Goal: Information Seeking & Learning: Learn about a topic

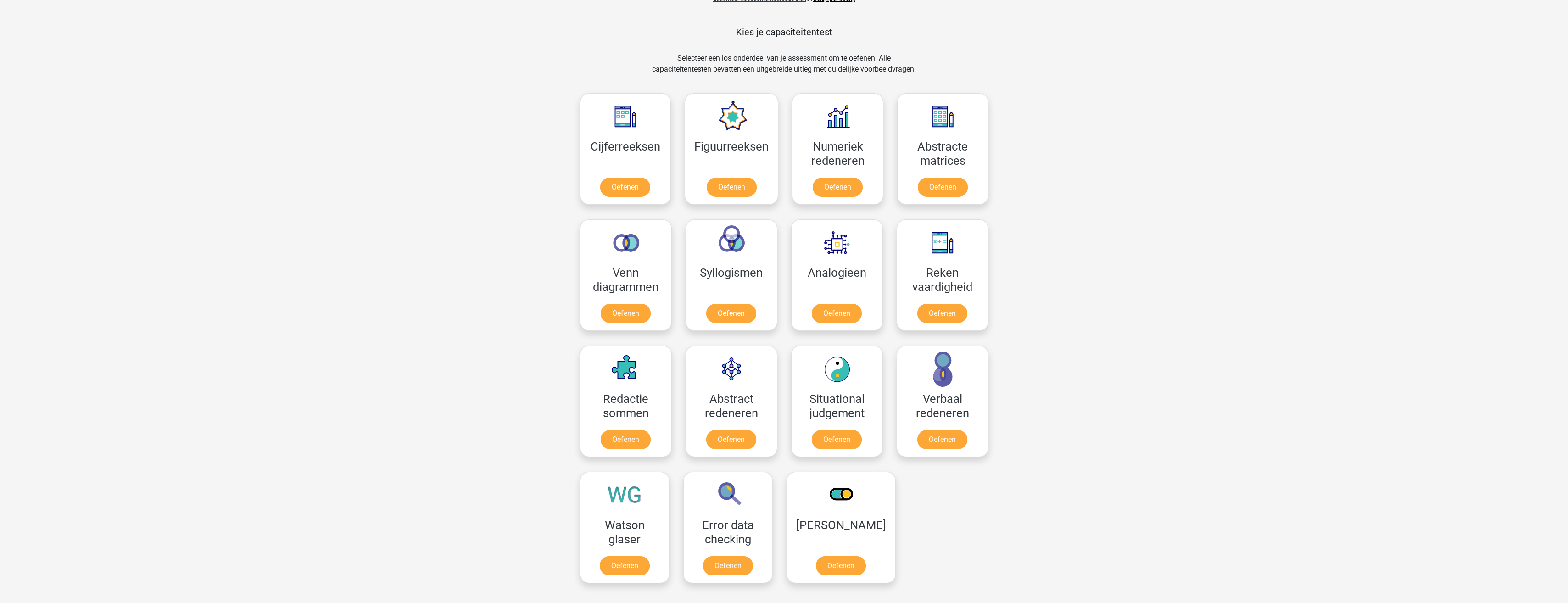
scroll to position [321, 0]
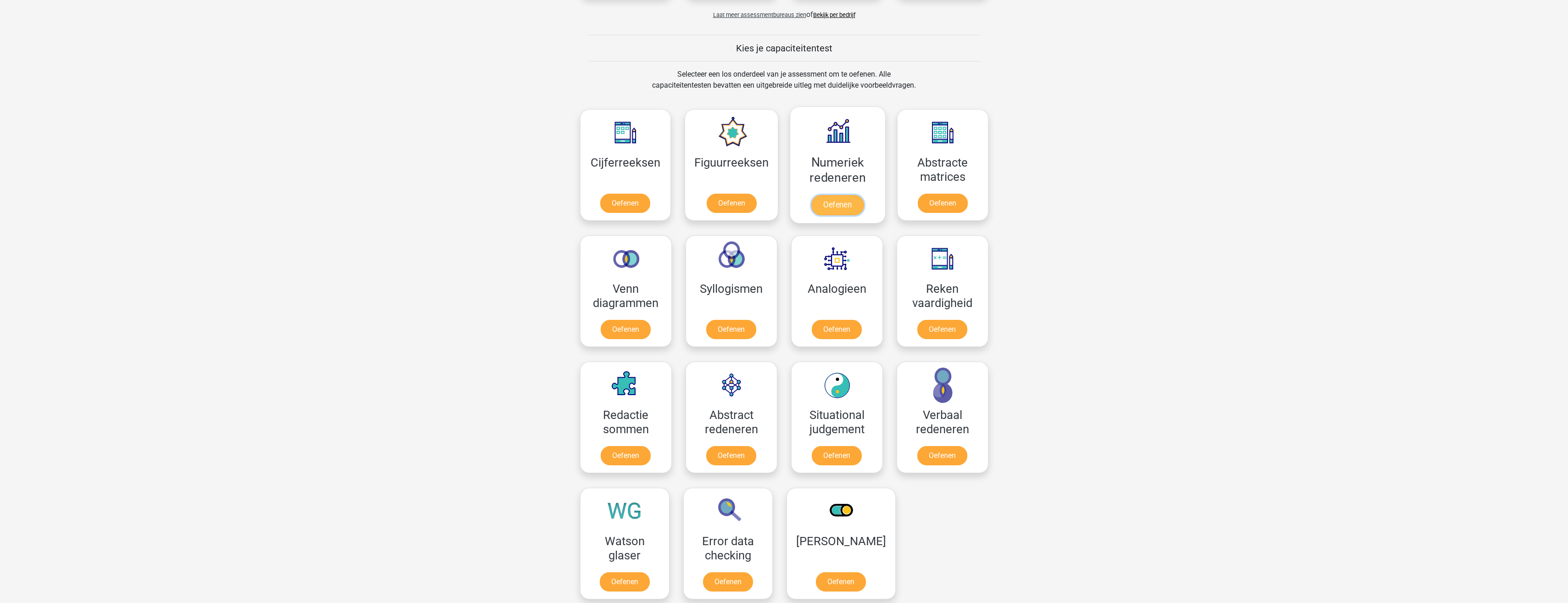
click at [830, 200] on link "Oefenen" at bounding box center [837, 205] width 52 height 20
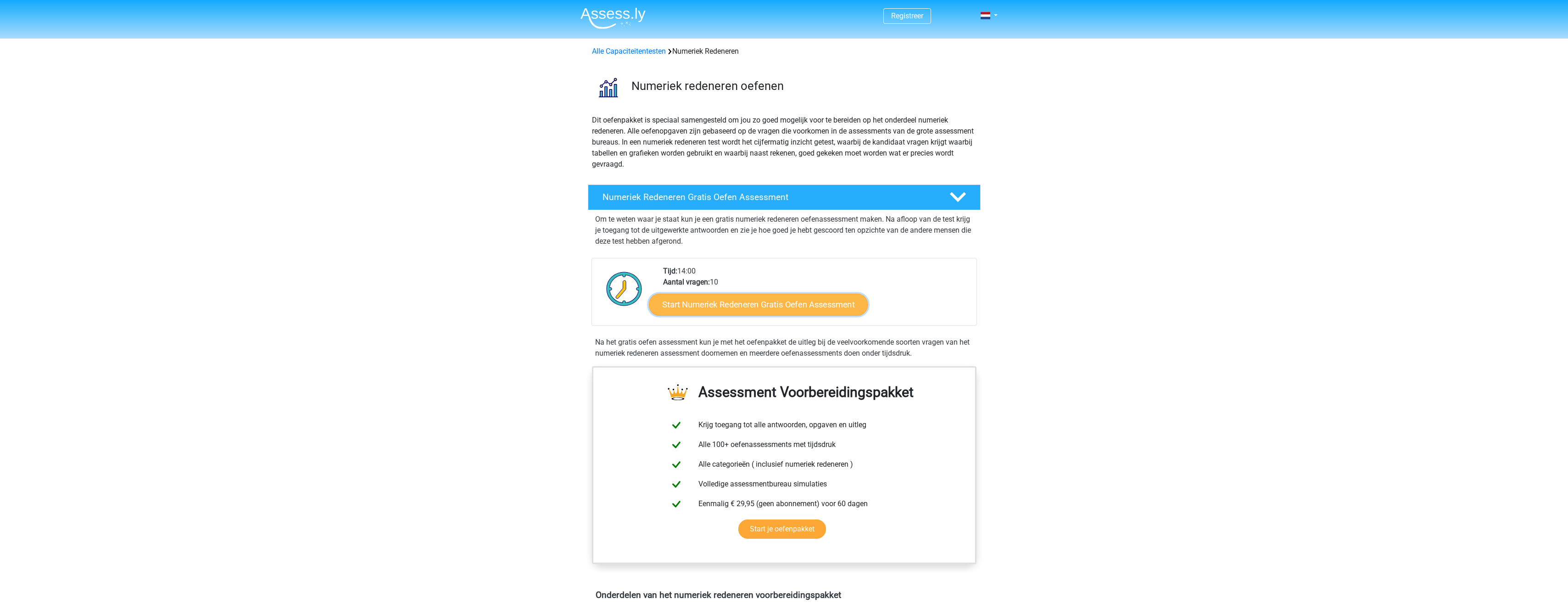
click at [733, 303] on link "Start Numeriek Redeneren Gratis Oefen Assessment" at bounding box center [758, 304] width 219 height 22
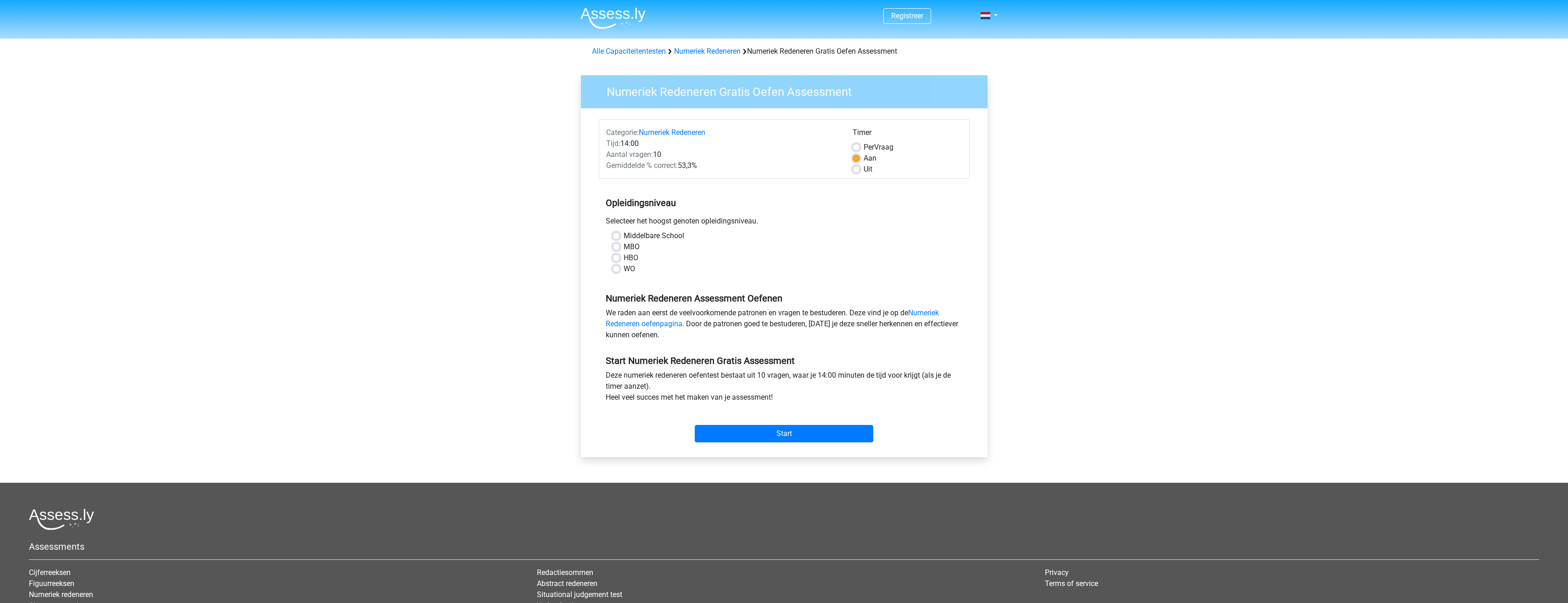
click at [628, 256] on label "HBO" at bounding box center [631, 257] width 15 height 11
click at [620, 256] on input "HBO" at bounding box center [617, 256] width 7 height 9
radio input "true"
click at [767, 433] on input "Start" at bounding box center [784, 434] width 178 height 18
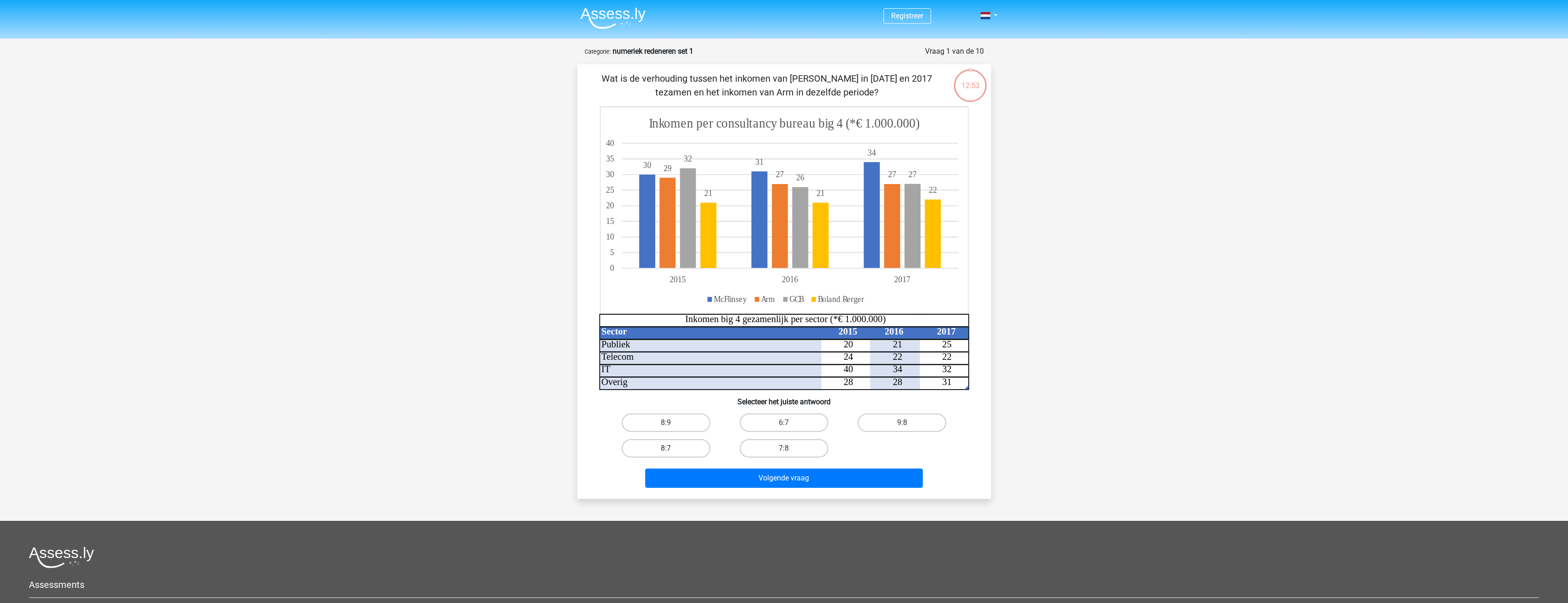
drag, startPoint x: 680, startPoint y: 447, endPoint x: 699, endPoint y: 452, distance: 19.6
click at [680, 447] on label "8:7" at bounding box center [666, 448] width 89 height 18
click at [672, 448] on input "8:7" at bounding box center [669, 451] width 6 height 6
radio input "true"
click at [743, 477] on button "Volgende vraag" at bounding box center [784, 478] width 277 height 19
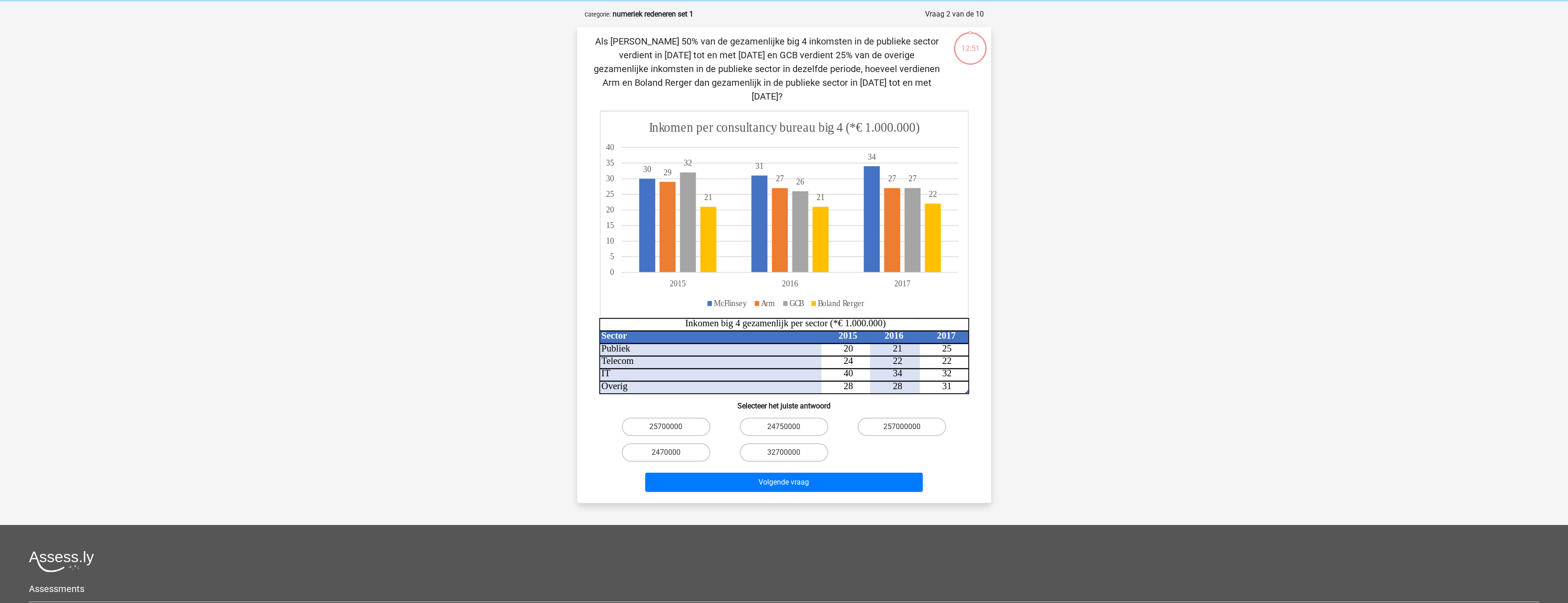
scroll to position [46, 0]
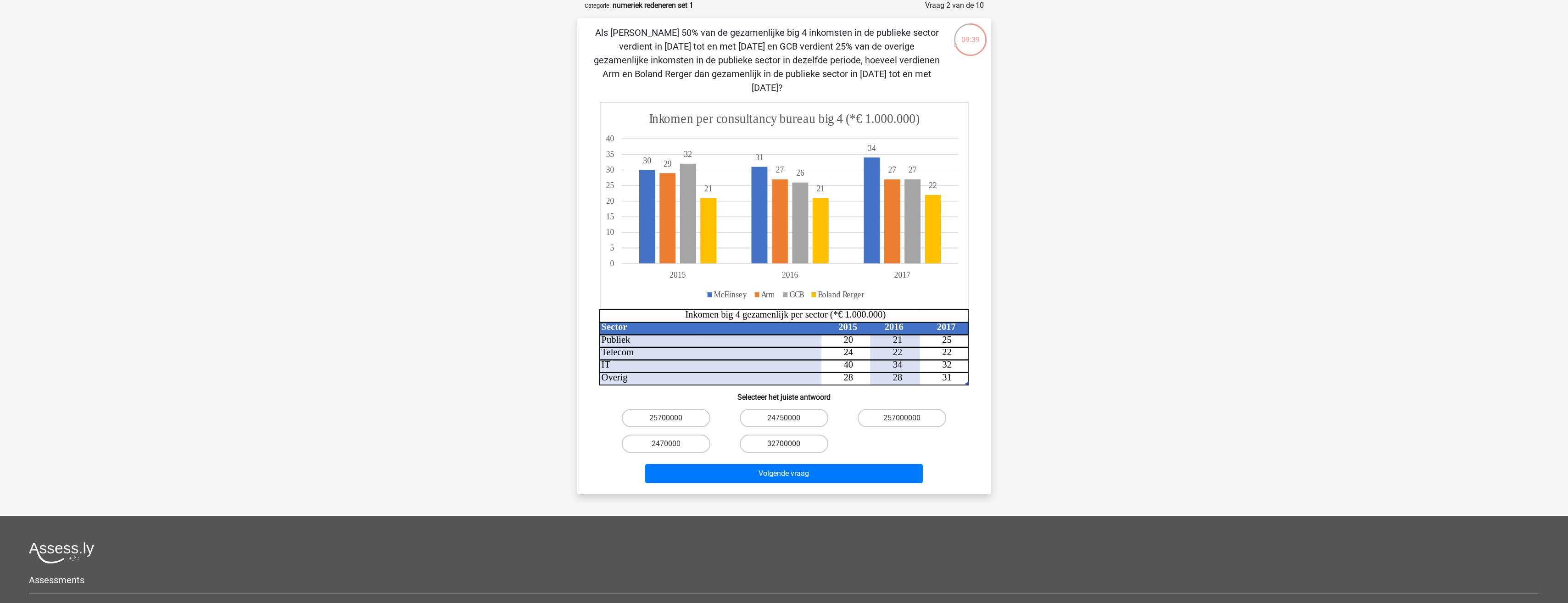
click at [799, 435] on label "32700000" at bounding box center [784, 443] width 89 height 18
click at [790, 443] on input "32700000" at bounding box center [787, 446] width 6 height 6
radio input "true"
click at [804, 463] on button "Volgende vraag" at bounding box center [784, 473] width 277 height 19
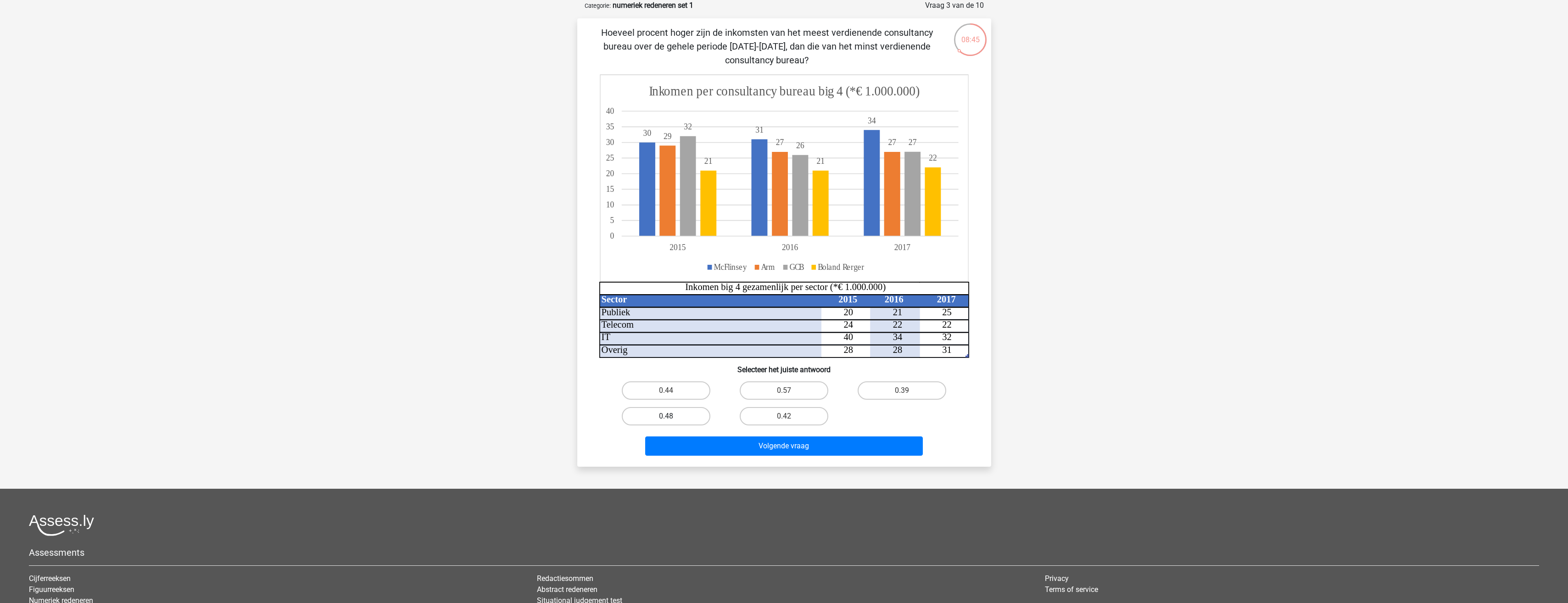
click at [693, 418] on label "0.48" at bounding box center [666, 416] width 89 height 18
click at [672, 418] on input "0.48" at bounding box center [669, 419] width 6 height 6
radio input "true"
click at [758, 447] on button "Volgende vraag" at bounding box center [784, 446] width 277 height 19
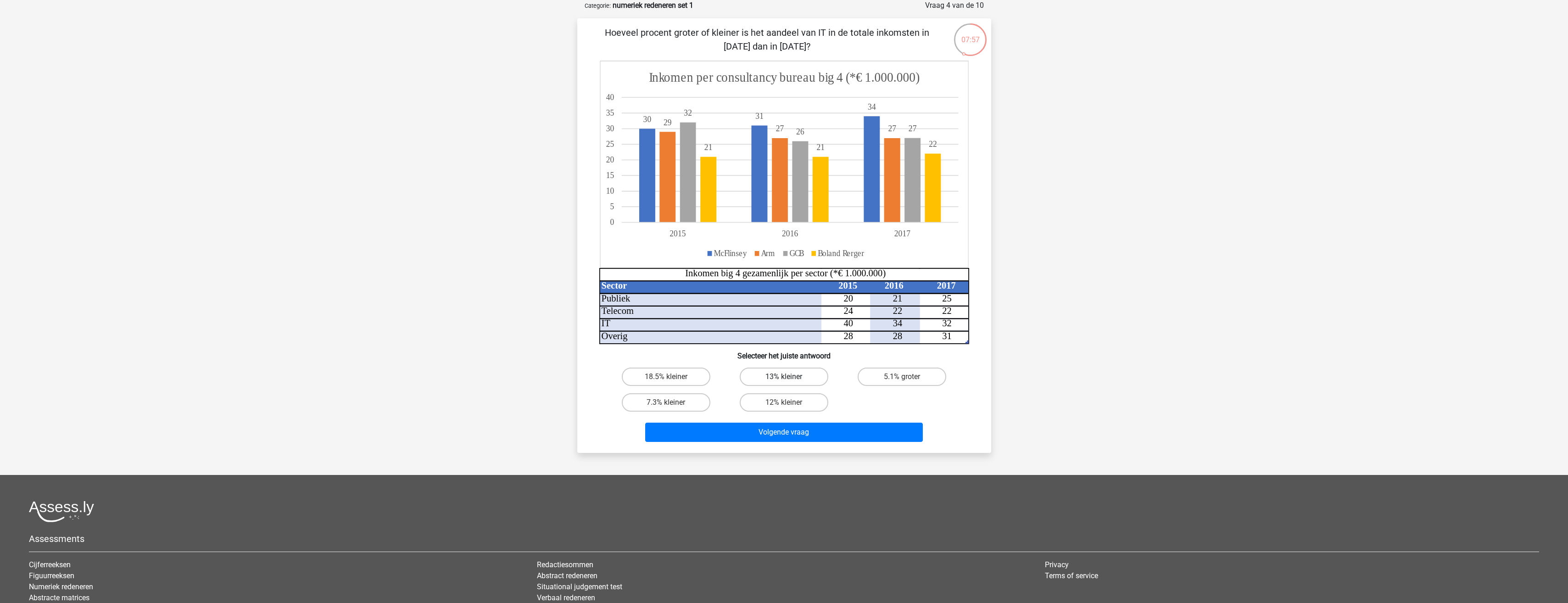
click at [766, 375] on label "13% kleiner" at bounding box center [784, 376] width 89 height 18
click at [784, 377] on input "13% kleiner" at bounding box center [787, 380] width 6 height 6
radio input "true"
click at [782, 431] on button "Volgende vraag" at bounding box center [784, 432] width 277 height 19
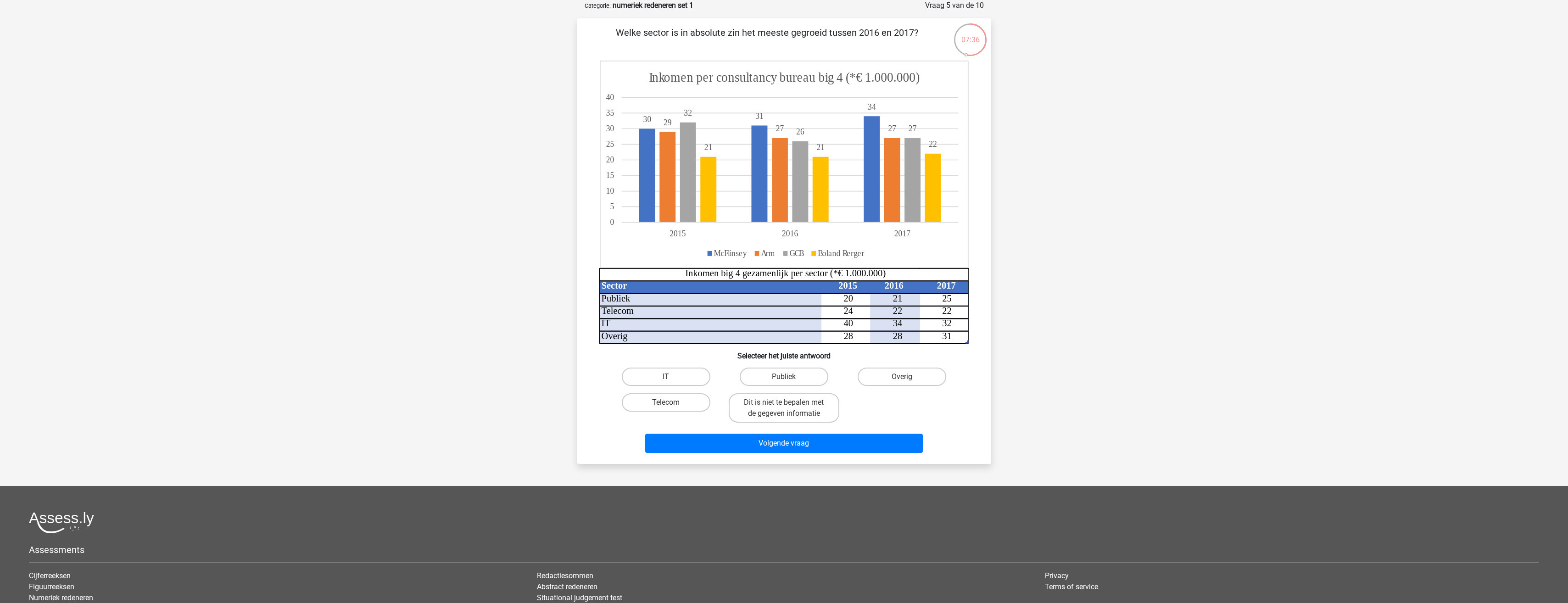
click at [790, 378] on input "Publiek" at bounding box center [787, 380] width 6 height 6
radio input "true"
click at [827, 443] on button "Volgende vraag" at bounding box center [784, 443] width 277 height 19
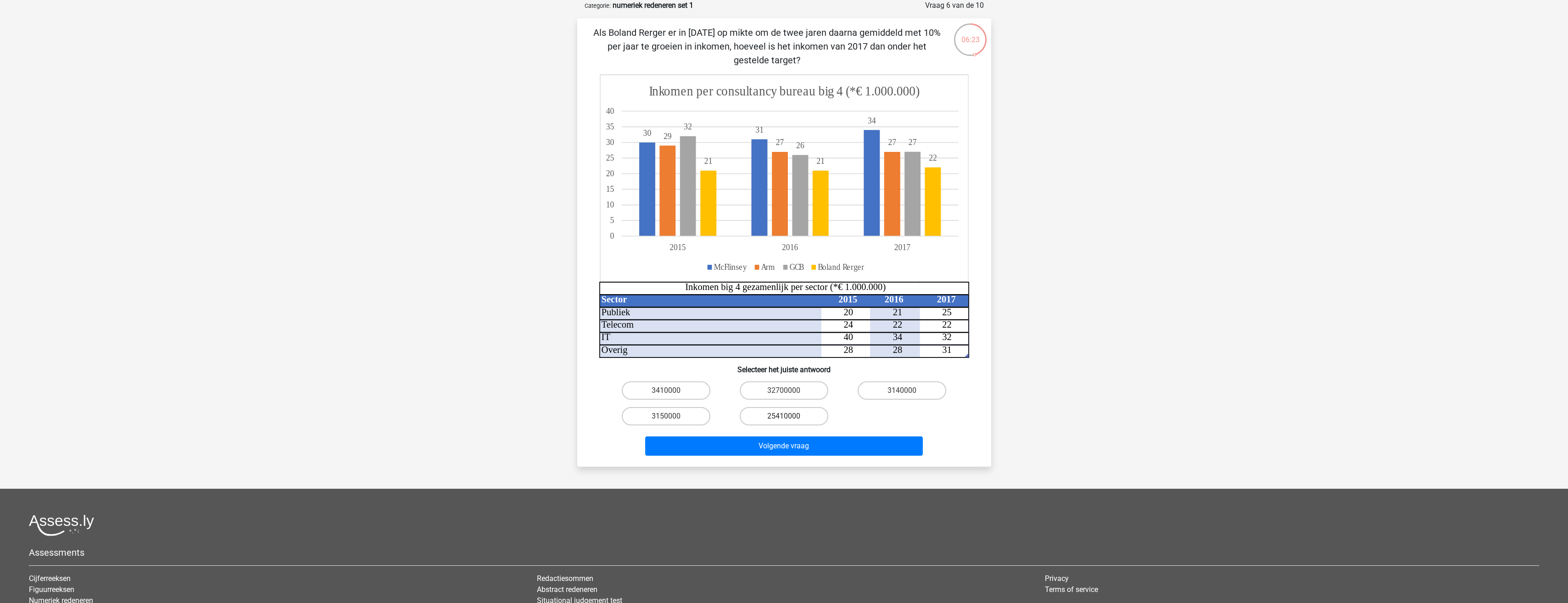
click at [783, 420] on label "25410000" at bounding box center [784, 416] width 89 height 18
click at [784, 420] on input "25410000" at bounding box center [787, 419] width 6 height 6
radio input "true"
click at [786, 452] on button "Volgende vraag" at bounding box center [784, 446] width 277 height 19
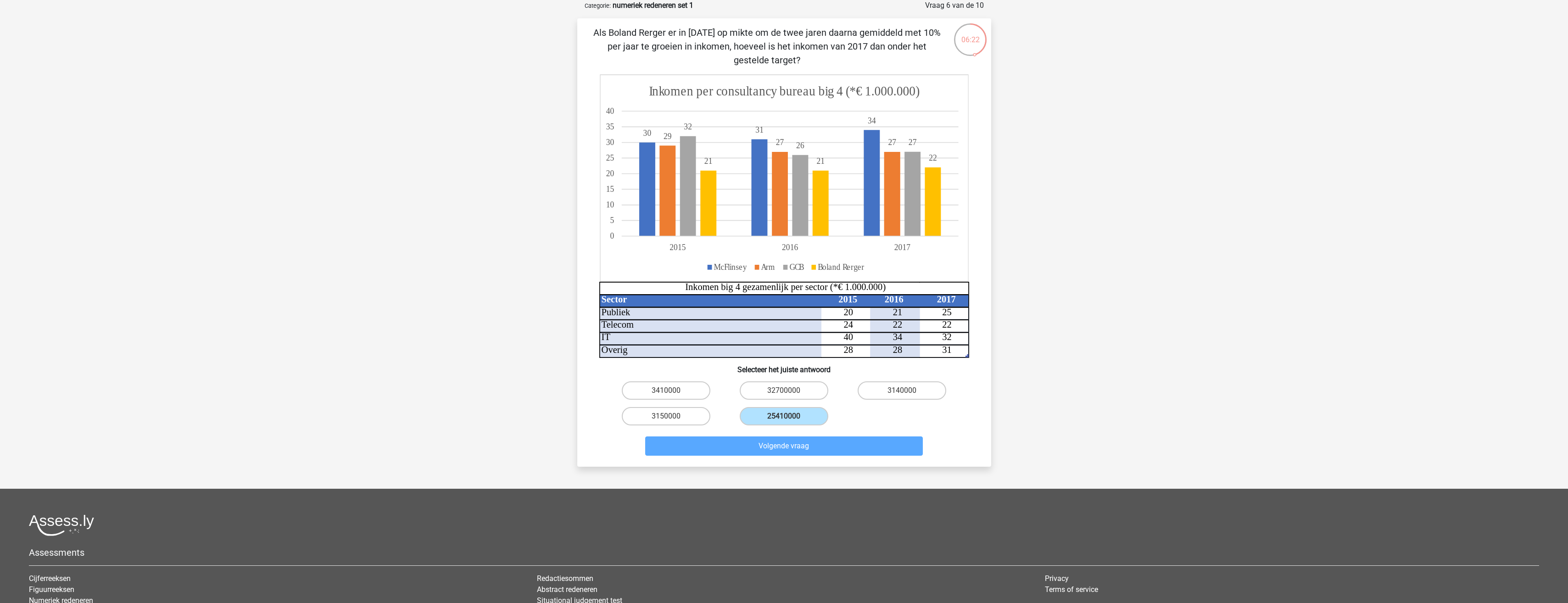
scroll to position [44, 0]
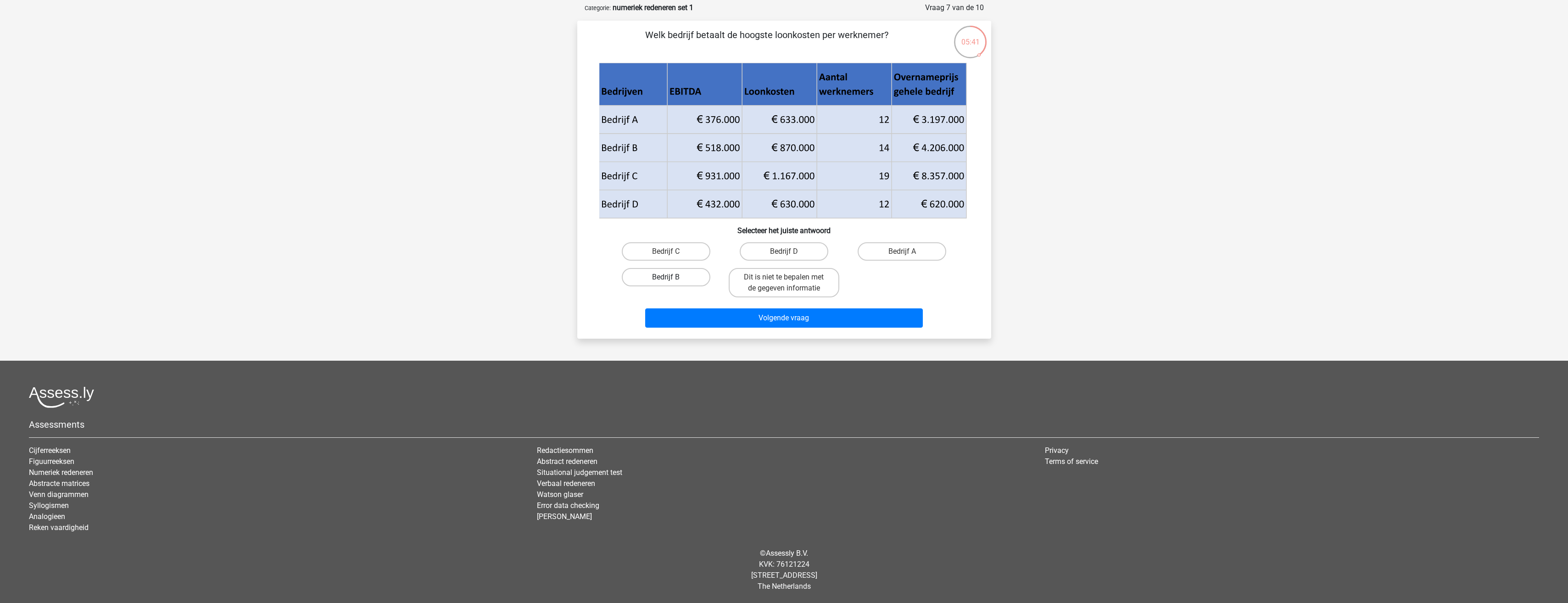
click at [672, 276] on label "Bedrijf B" at bounding box center [666, 276] width 89 height 18
click at [672, 277] on input "Bedrijf B" at bounding box center [669, 280] width 6 height 6
radio input "true"
click at [721, 315] on button "Volgende vraag" at bounding box center [784, 318] width 277 height 19
click at [656, 271] on label "Dit is niet te bepalen met de gegeven informatie" at bounding box center [666, 282] width 111 height 30
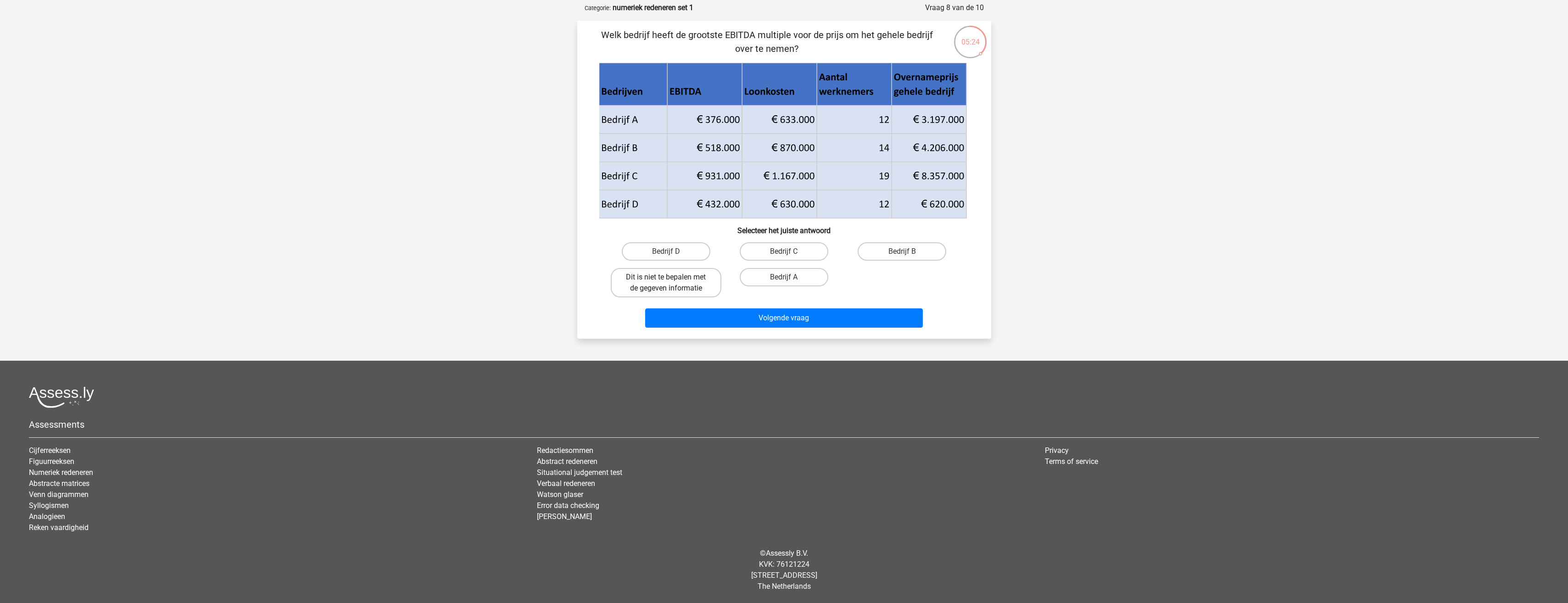
click at [666, 277] on input "Dit is niet te bepalen met de gegeven informatie" at bounding box center [669, 280] width 6 height 6
radio input "true"
click at [719, 316] on button "Volgende vraag" at bounding box center [784, 318] width 277 height 19
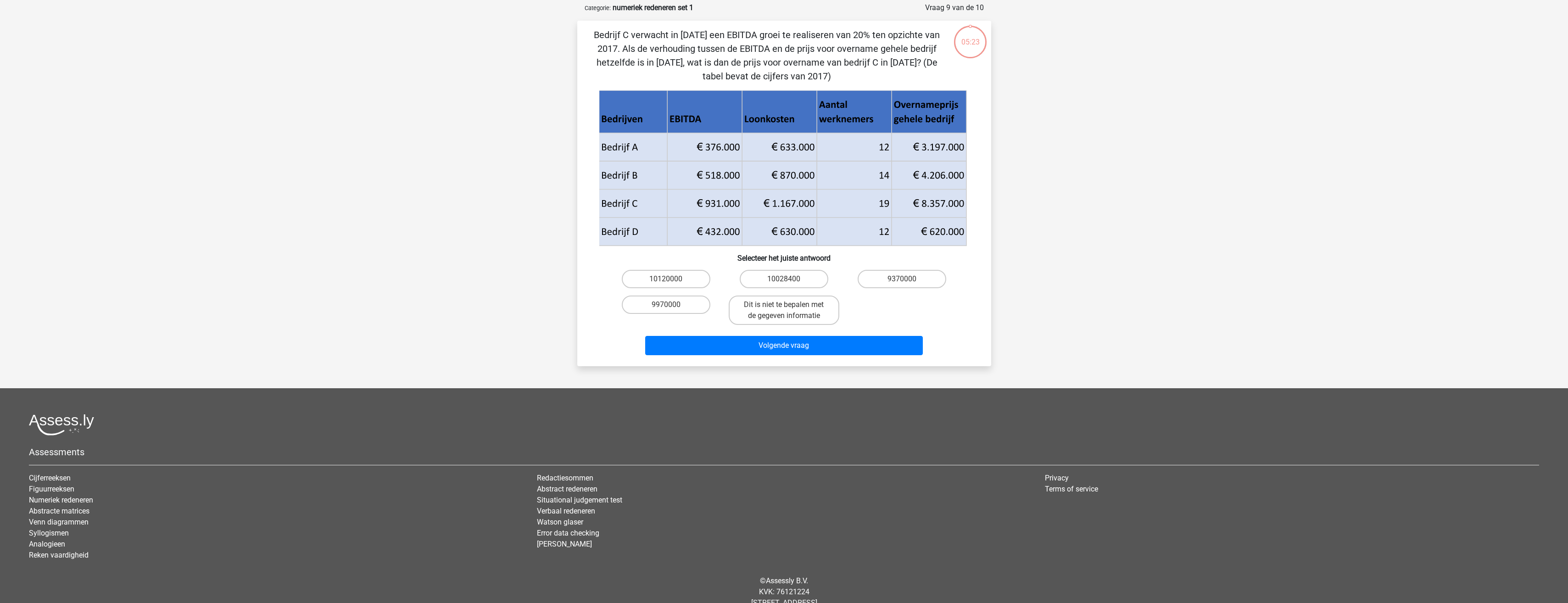
scroll to position [46, 0]
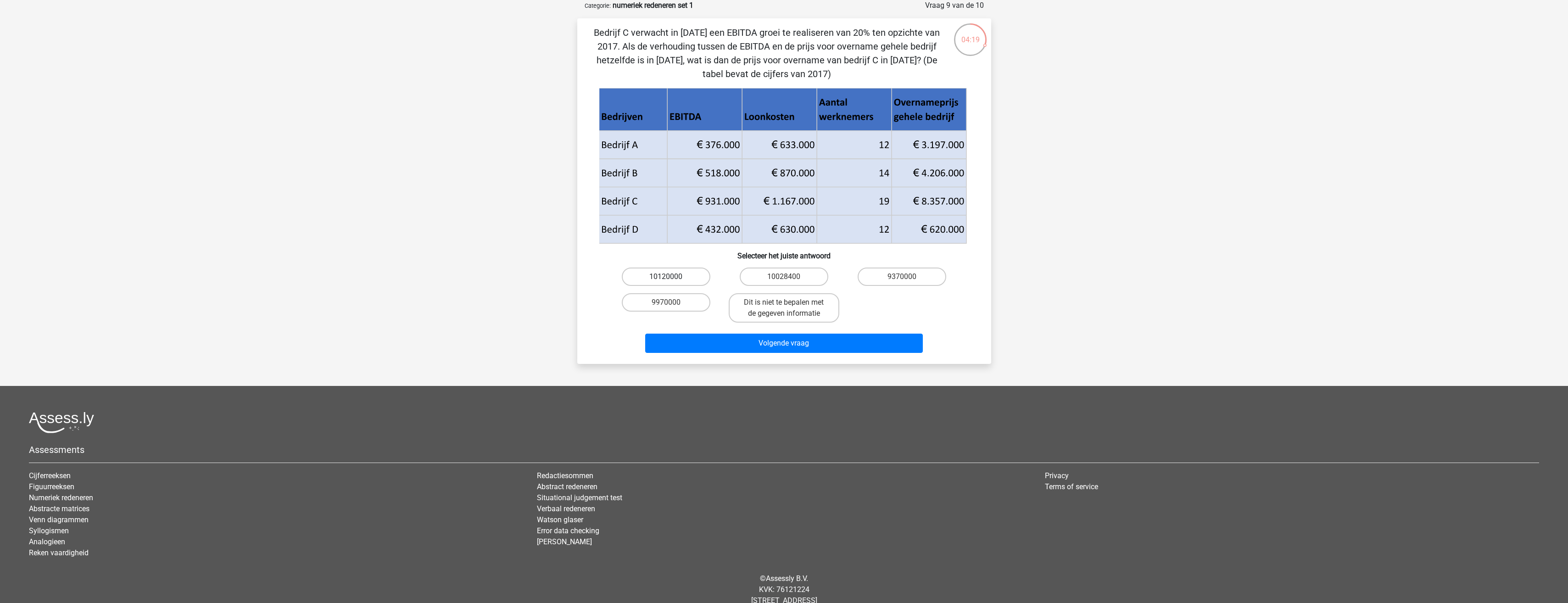
click at [690, 276] on label "10120000" at bounding box center [666, 276] width 89 height 18
click at [672, 276] on input "10120000" at bounding box center [669, 279] width 6 height 6
radio input "true"
click at [761, 341] on button "Volgende vraag" at bounding box center [784, 343] width 277 height 19
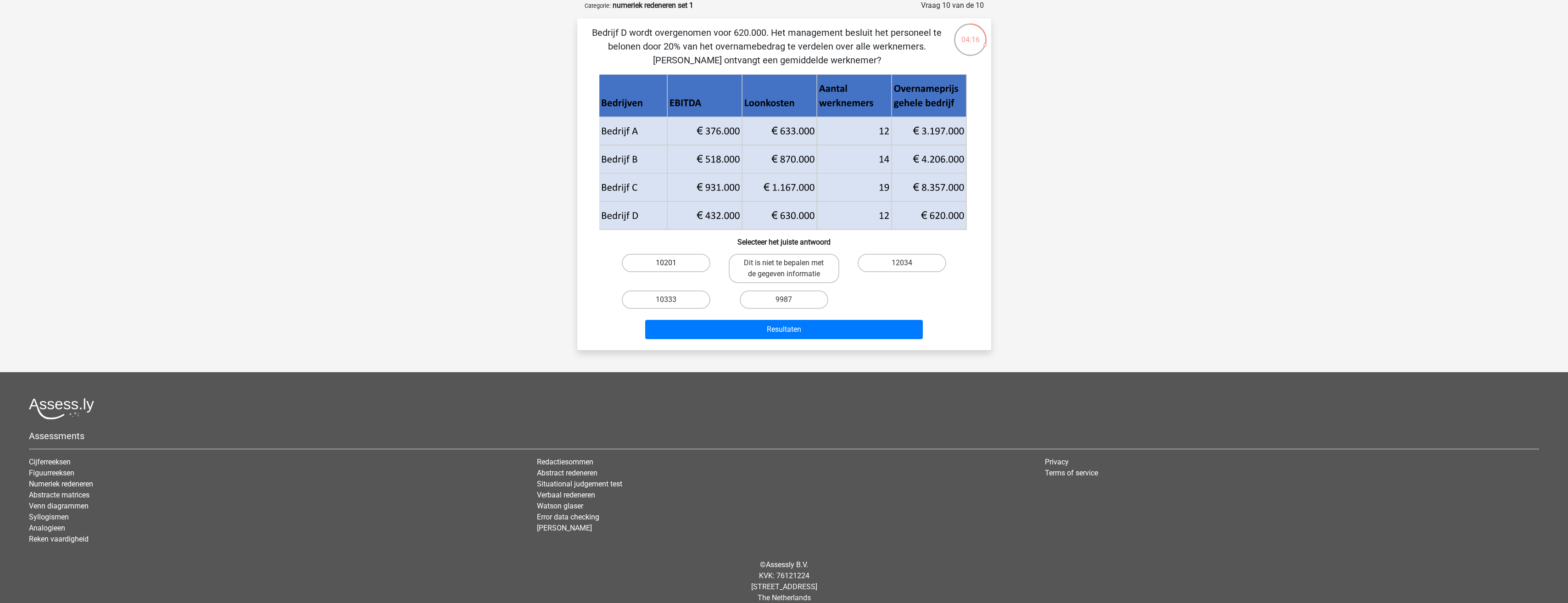
click at [678, 264] on label "10201" at bounding box center [666, 262] width 89 height 18
click at [672, 264] on input "10201" at bounding box center [669, 266] width 6 height 6
radio input "true"
click at [718, 332] on button "Resultaten" at bounding box center [784, 330] width 277 height 19
